Goal: Find specific page/section: Find specific page/section

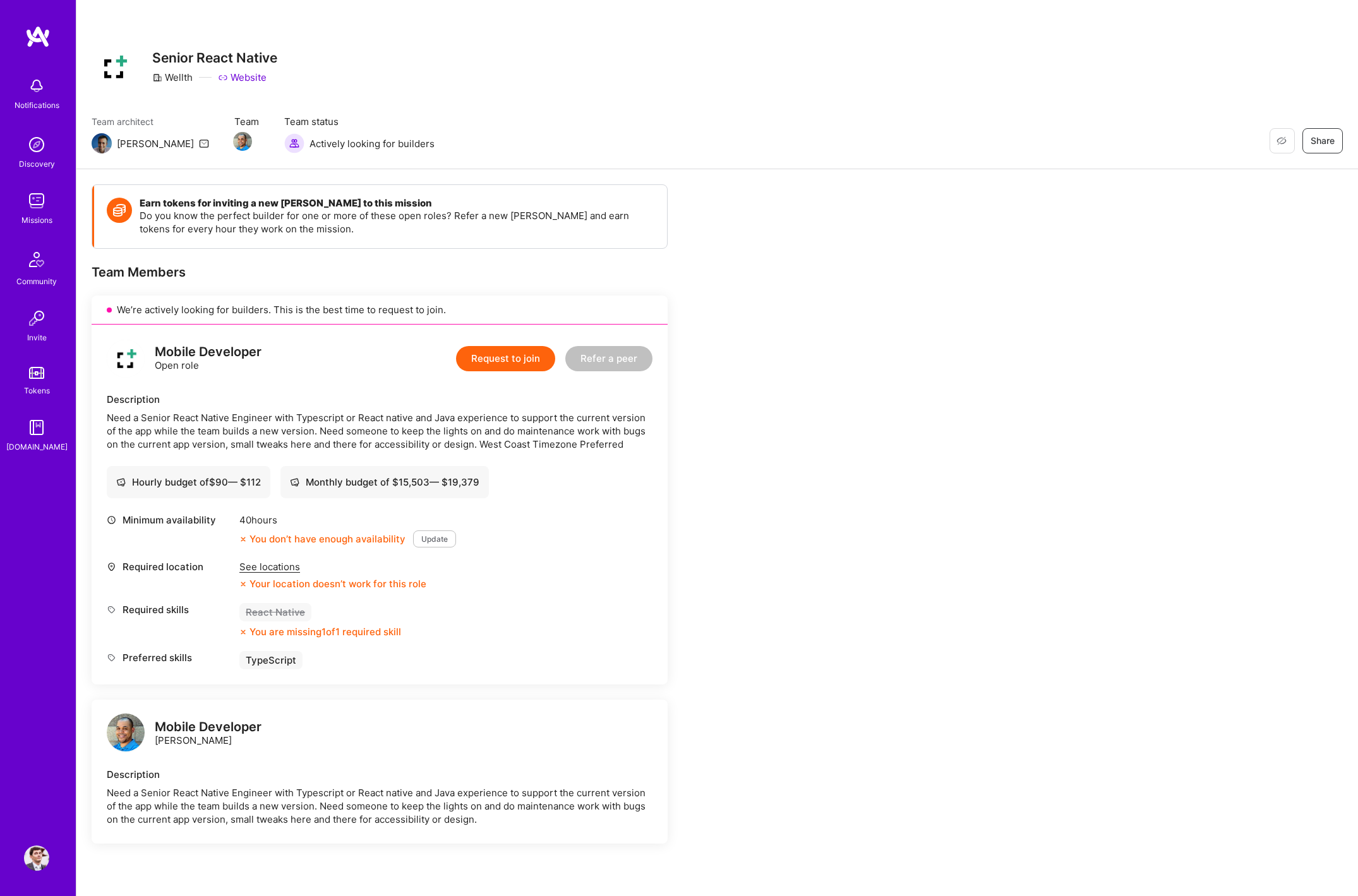
click at [277, 564] on div "See locations" at bounding box center [333, 566] width 187 height 13
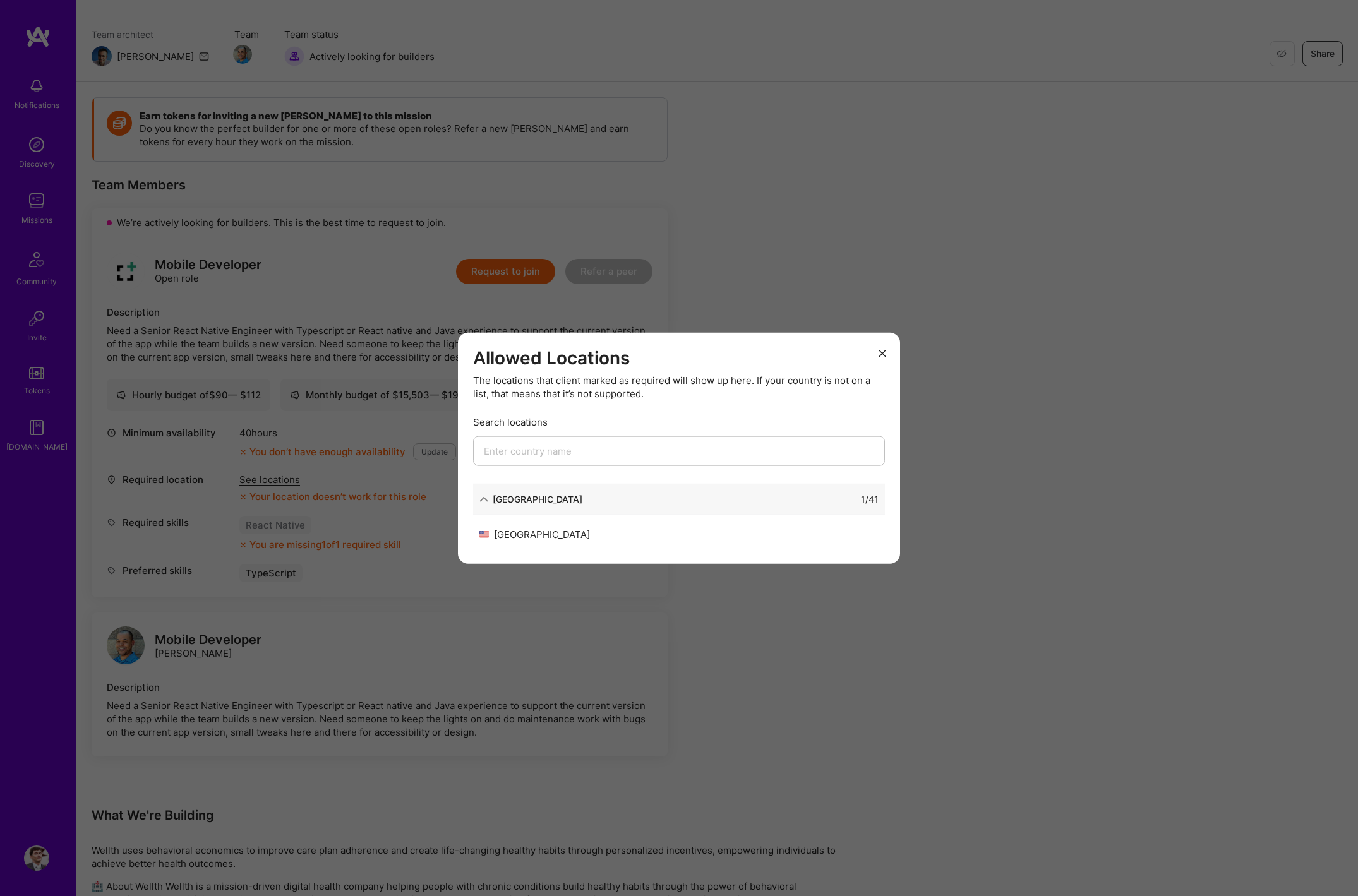
scroll to position [185, 0]
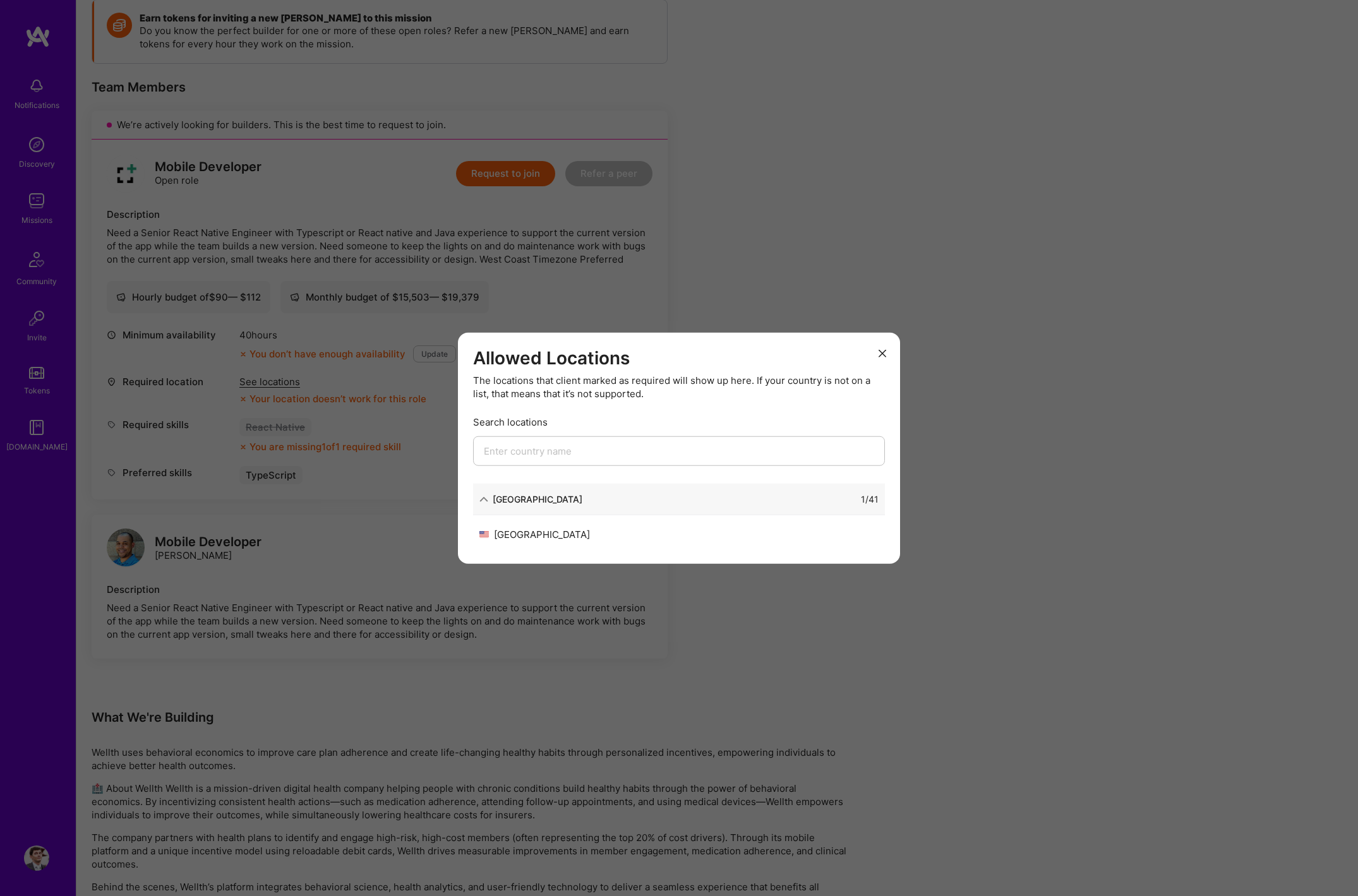
click at [884, 350] on icon "modal" at bounding box center [882, 353] width 8 height 8
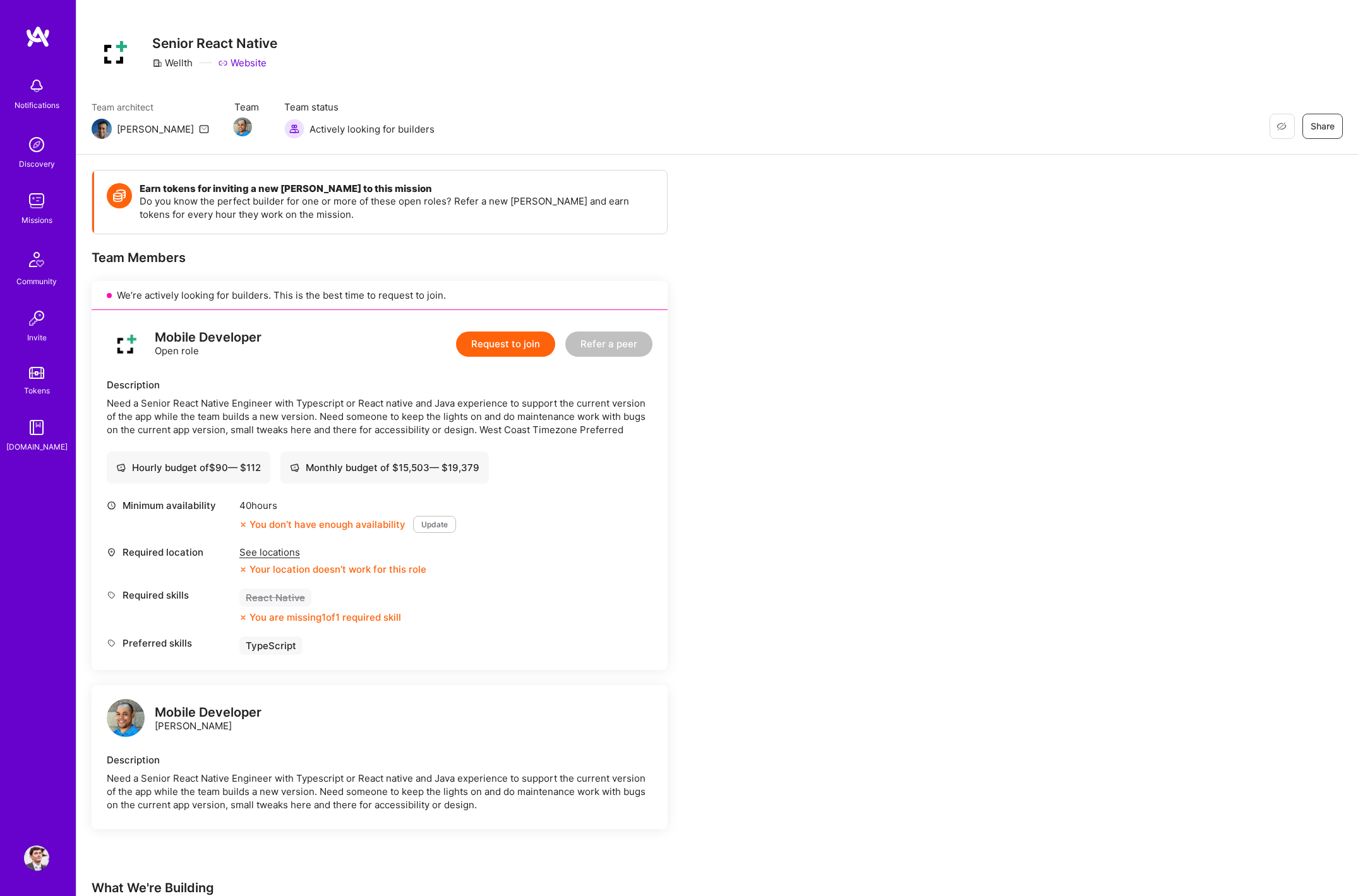
scroll to position [0, 0]
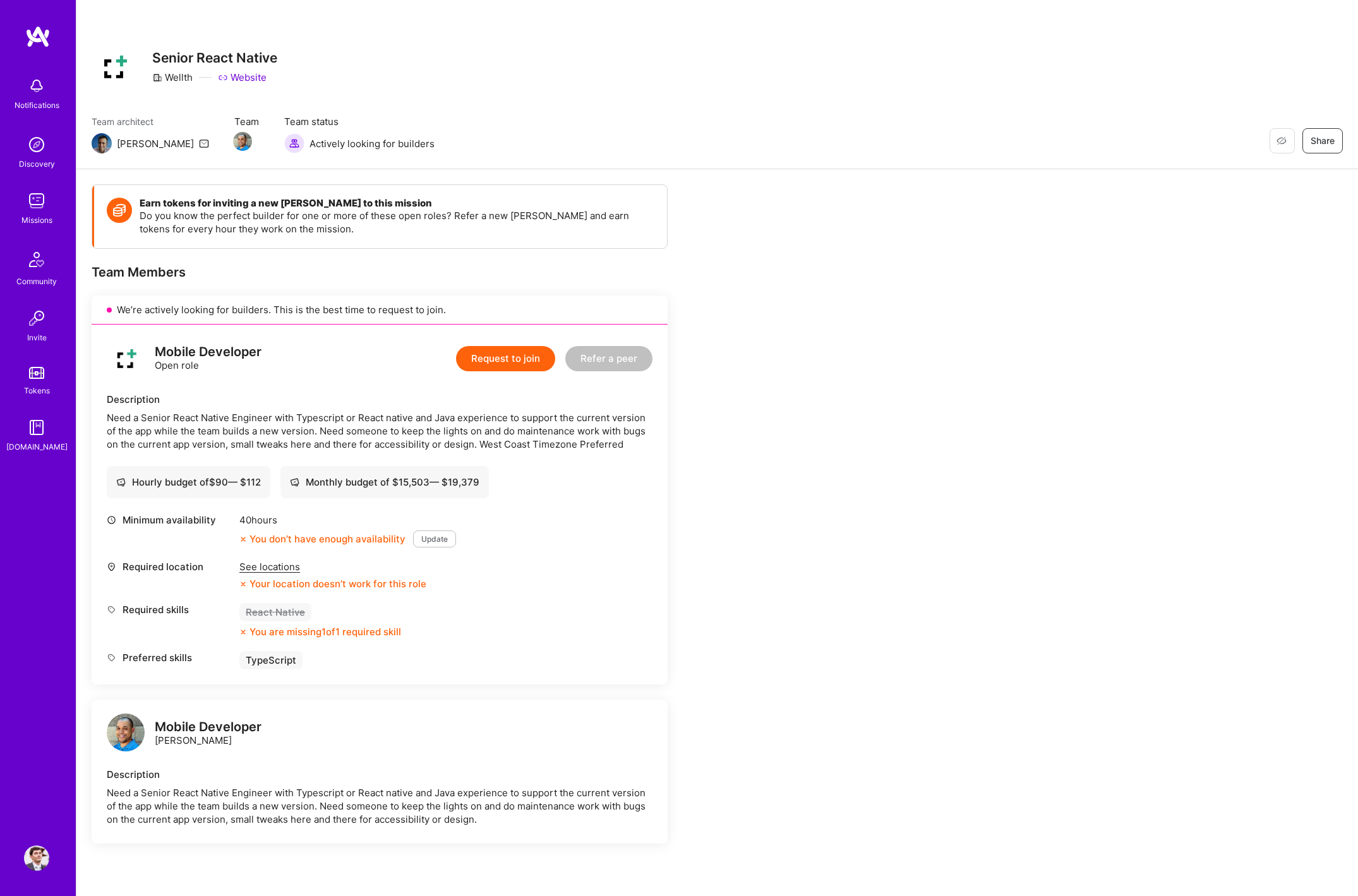
click at [41, 203] on img at bounding box center [36, 200] width 26 height 26
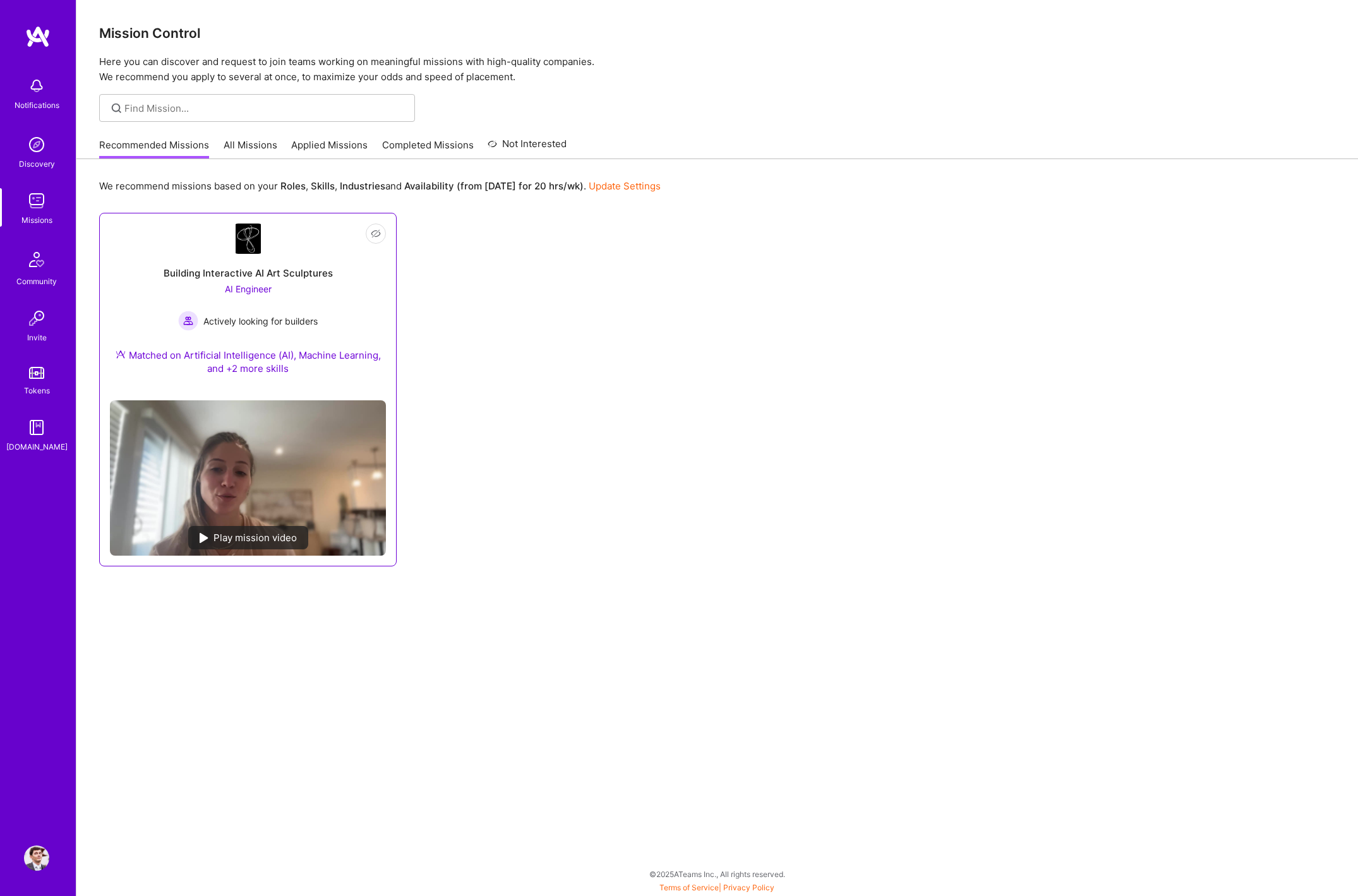
click at [337, 294] on div "Building Interactive AI Art Sculptures AI Engineer Actively looking for builder…" at bounding box center [247, 322] width 276 height 136
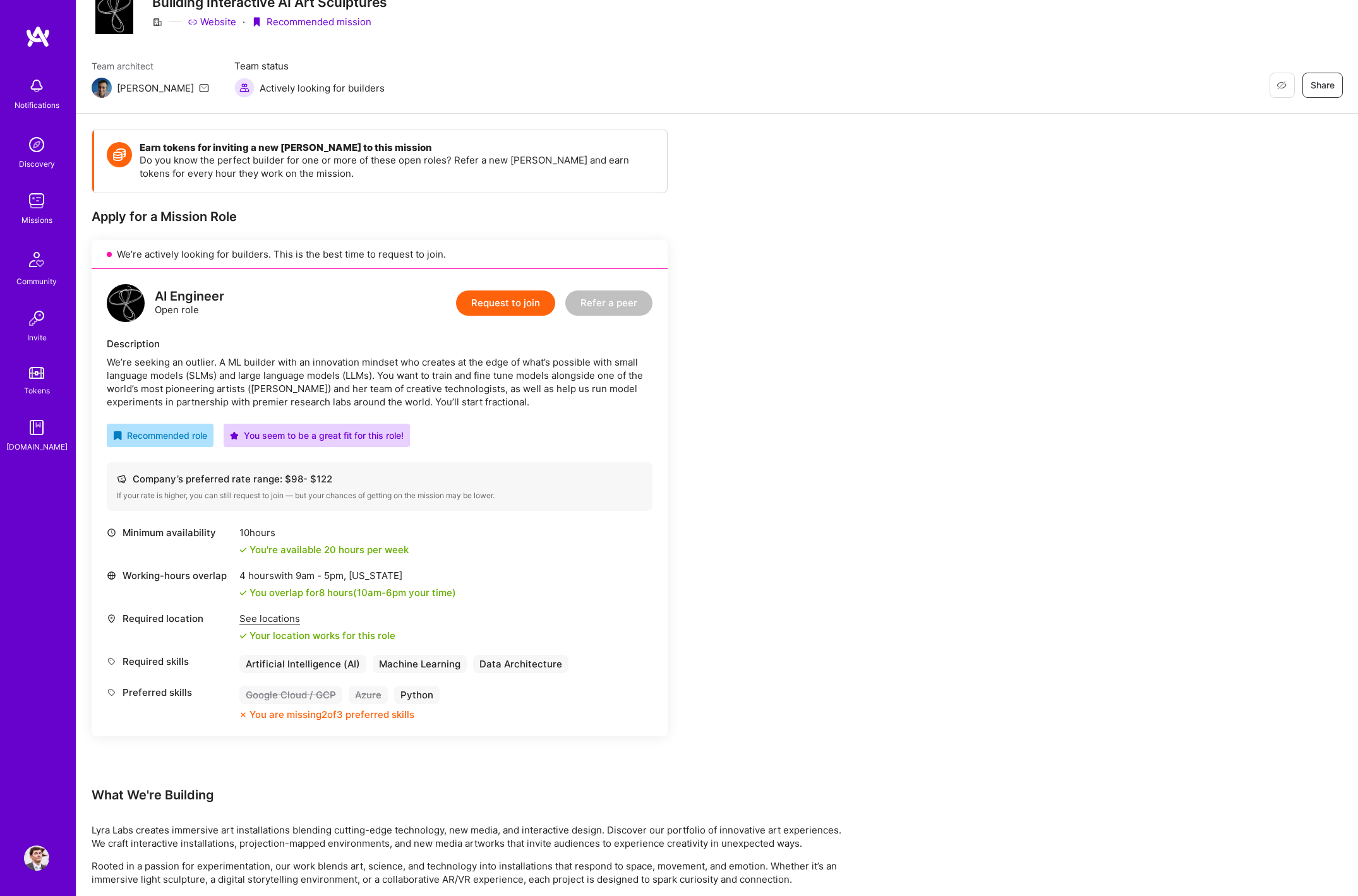
scroll to position [59, 0]
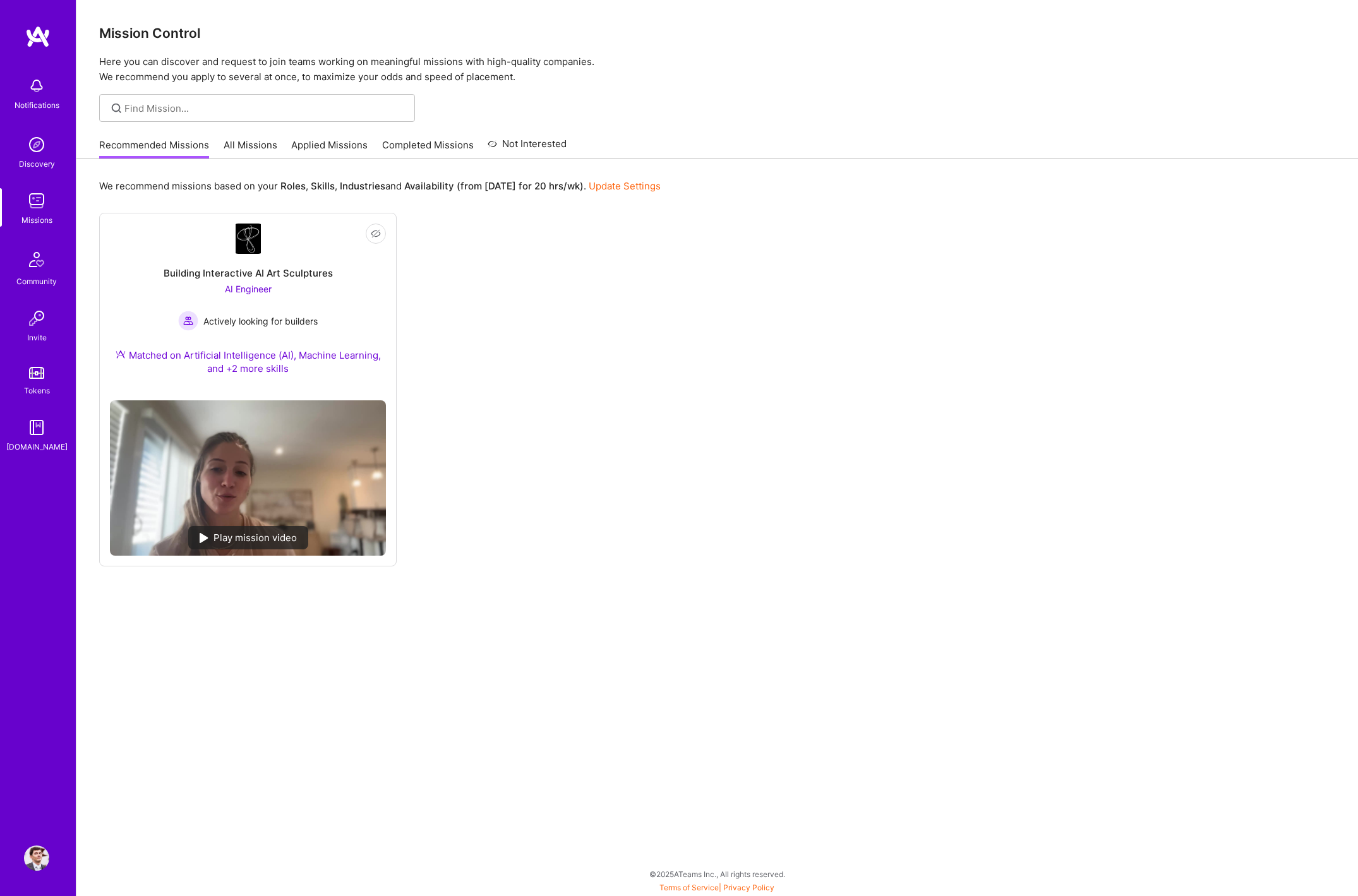
click at [245, 147] on link "All Missions" at bounding box center [250, 149] width 54 height 21
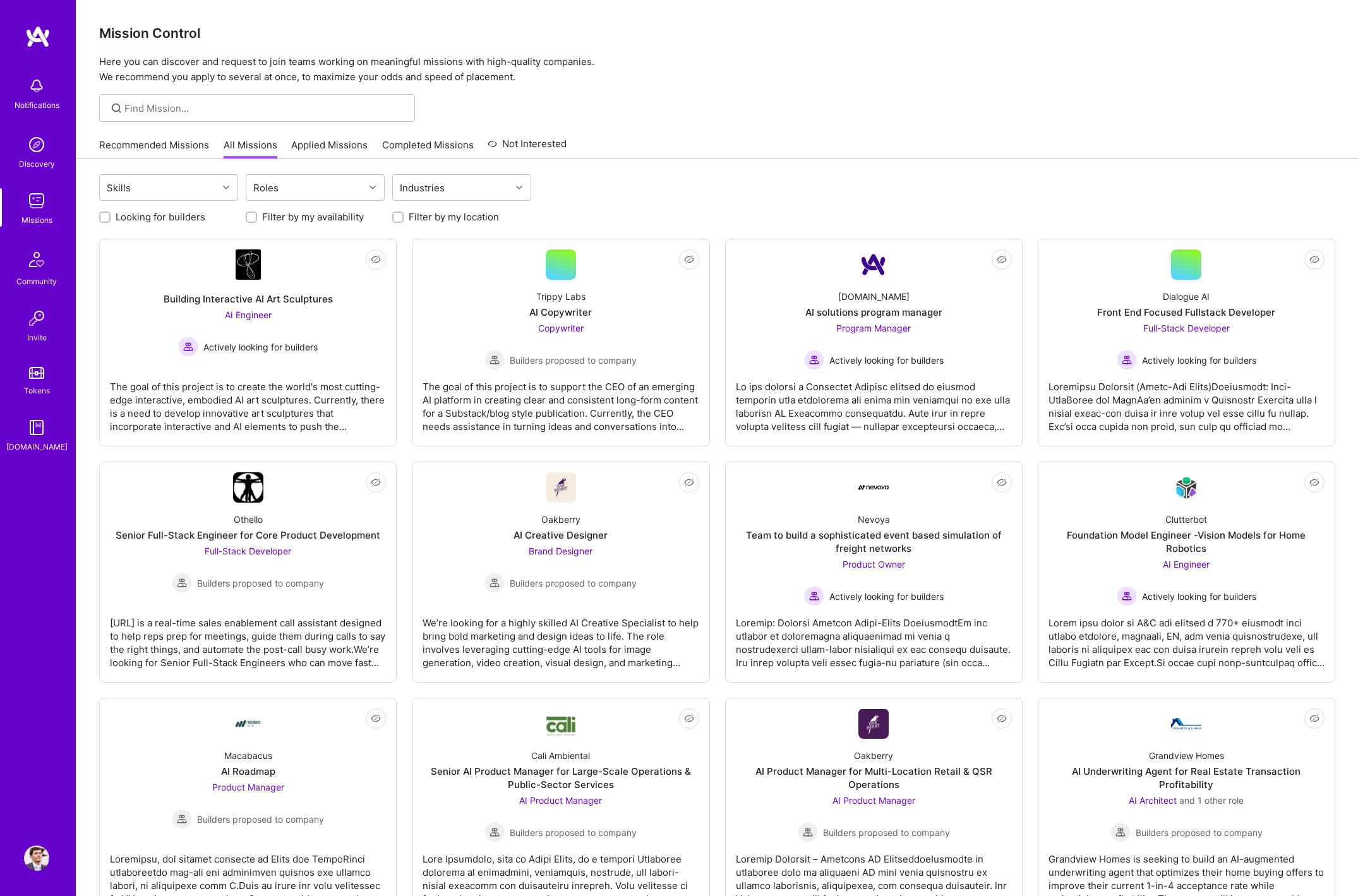
click at [446, 215] on label "Filter by my location" at bounding box center [454, 216] width 90 height 13
click at [404, 215] on input "Filter by my location" at bounding box center [399, 218] width 9 height 9
checkbox input "true"
